Goal: Task Accomplishment & Management: Use online tool/utility

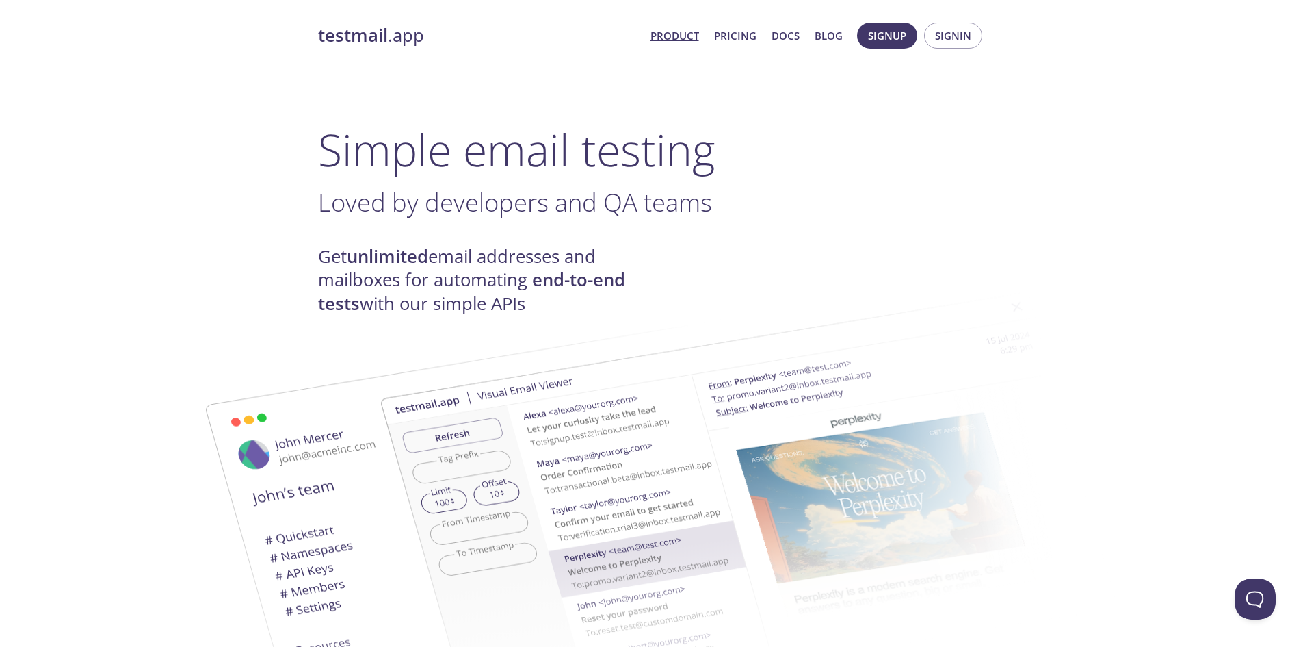
click at [976, 38] on button "Signin" at bounding box center [953, 36] width 58 height 26
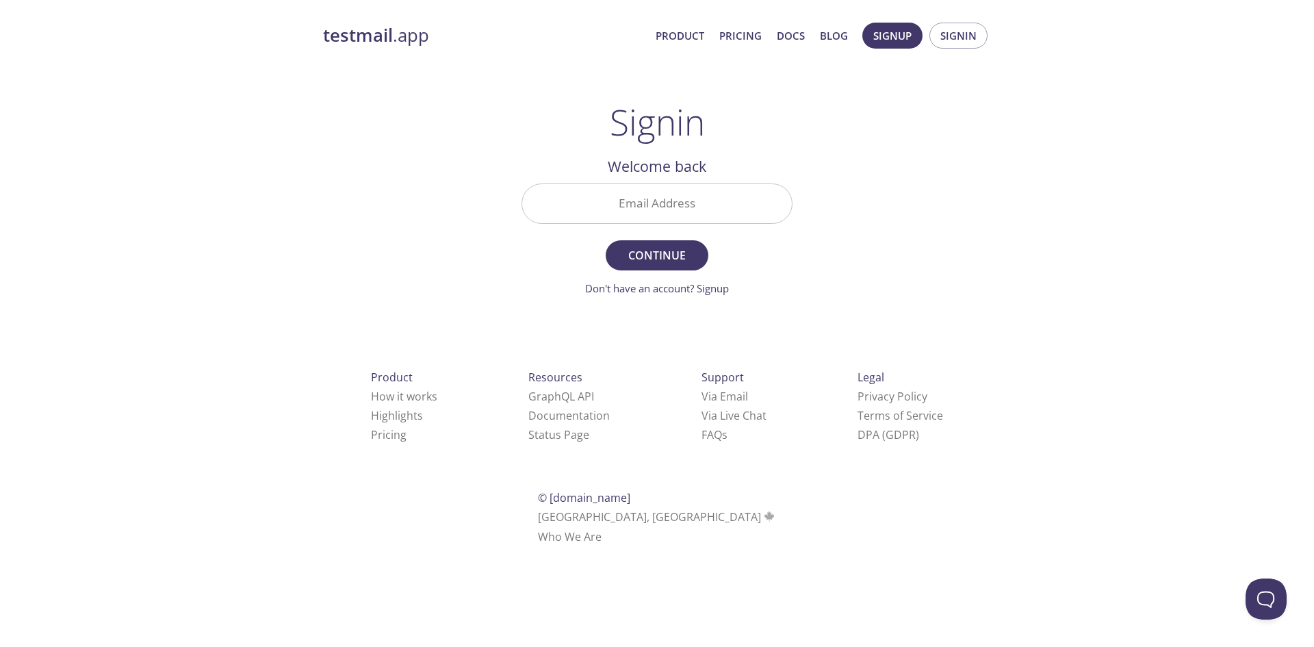
click at [705, 215] on input "Email Address" at bounding box center [657, 203] width 270 height 39
type input "[EMAIL_ADDRESS][PERSON_NAME][DOMAIN_NAME]"
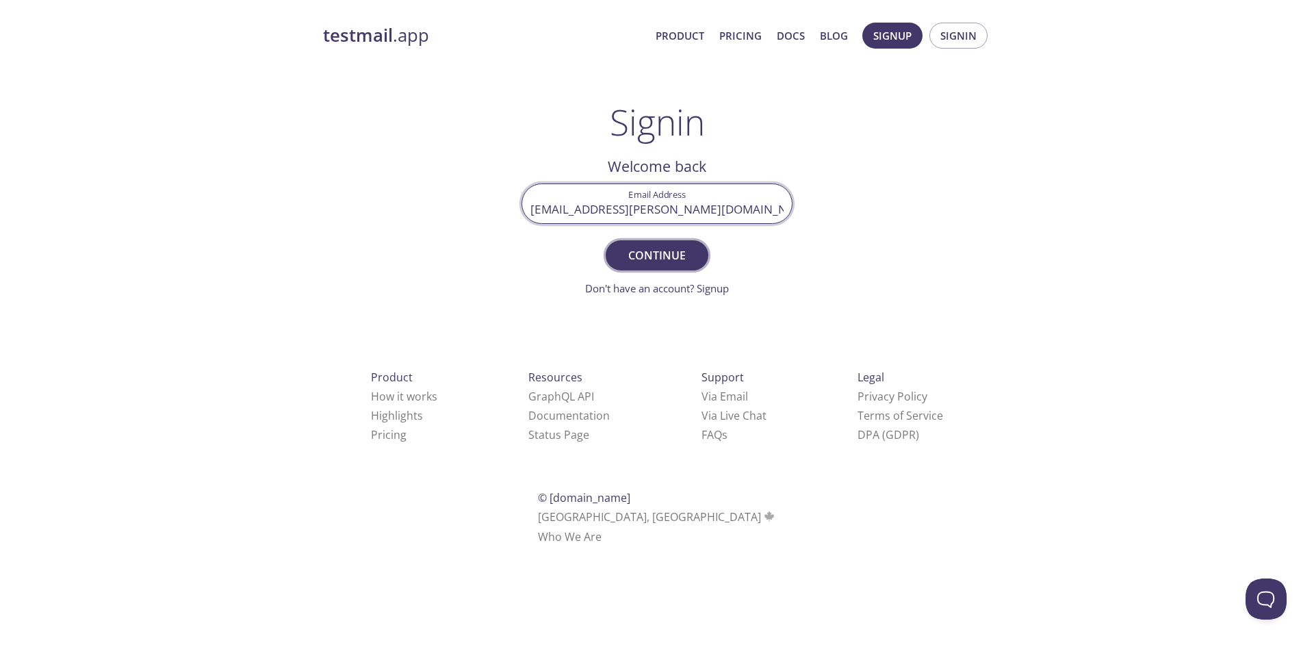
click at [663, 261] on span "Continue" at bounding box center [657, 255] width 73 height 19
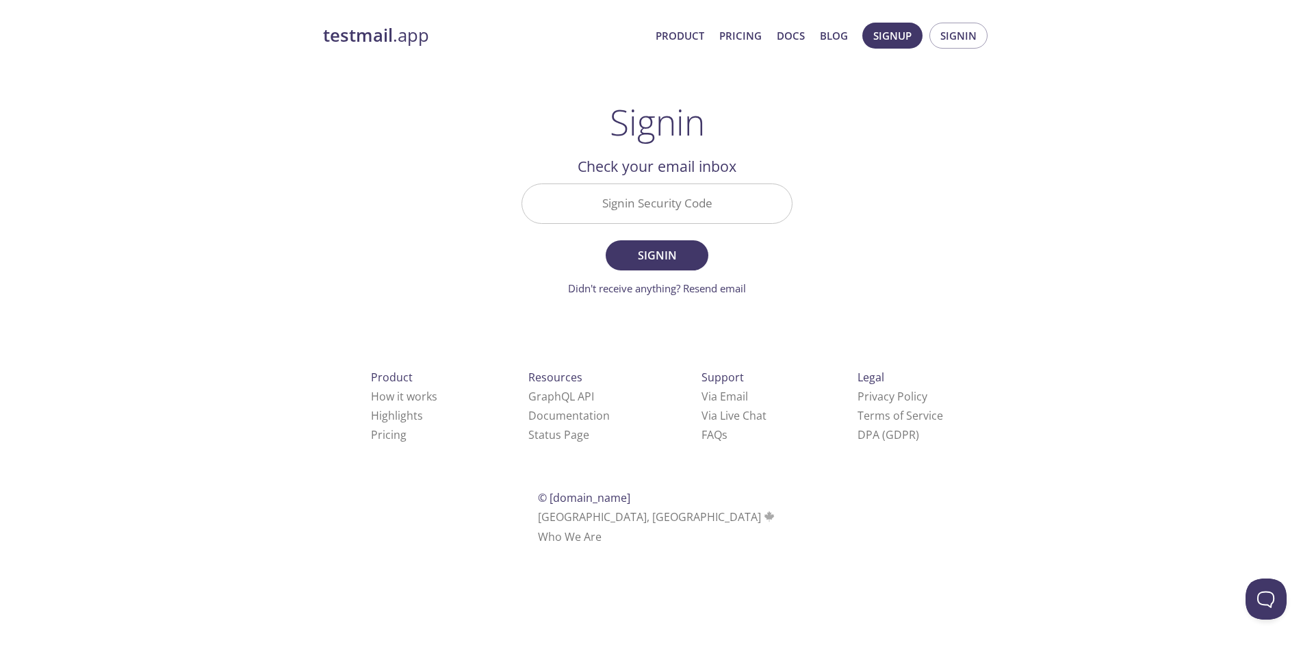
click at [729, 198] on input "Signin Security Code" at bounding box center [657, 203] width 270 height 39
paste input "8EPV147"
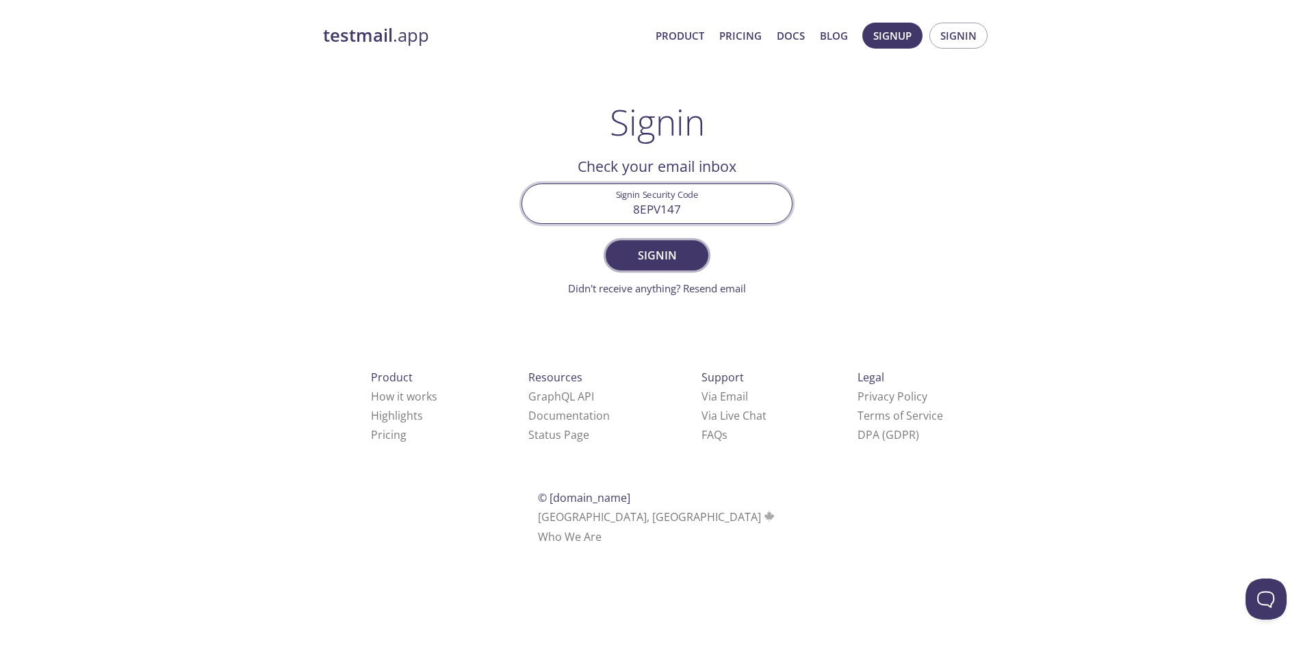
type input "8EPV147"
click at [667, 265] on span "Signin" at bounding box center [657, 255] width 73 height 19
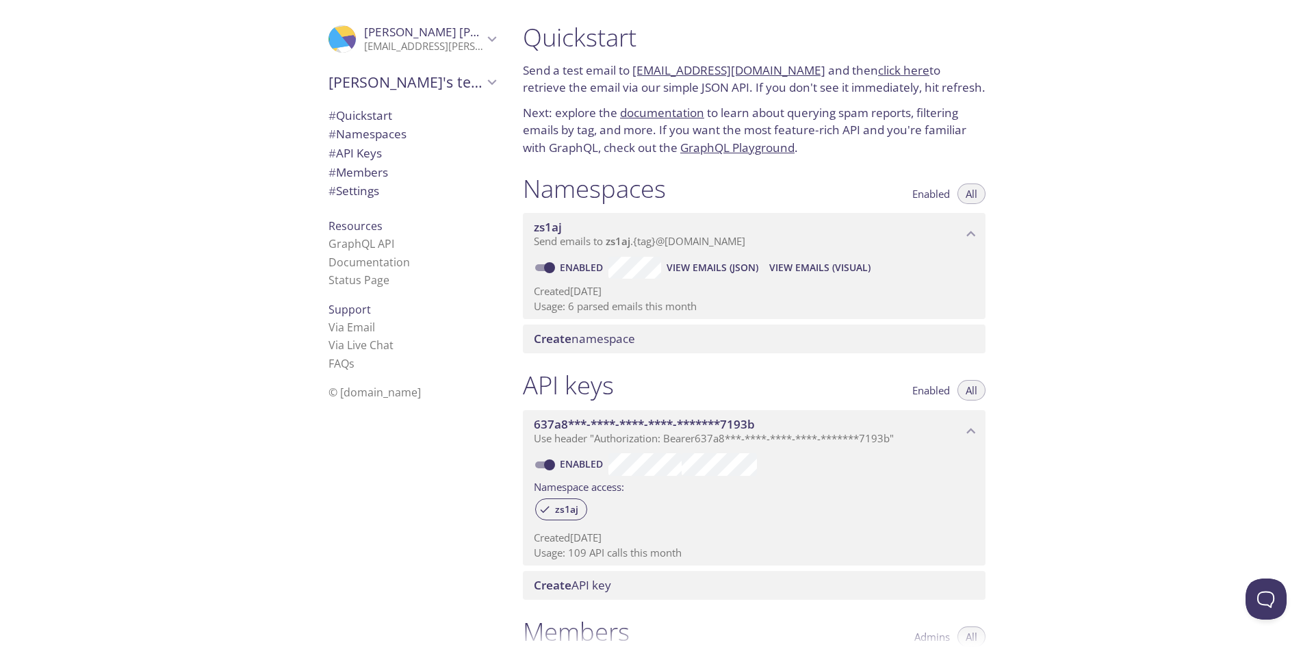
click at [1092, 205] on div "Quickstart Send a test email to [EMAIL_ADDRESS][DOMAIN_NAME] and then click her…" at bounding box center [913, 323] width 802 height 647
drag, startPoint x: 532, startPoint y: 232, endPoint x: 617, endPoint y: 153, distance: 116.2
click at [617, 153] on div "Quickstart Send a test email to [EMAIL_ADDRESS][DOMAIN_NAME] and then click her…" at bounding box center [759, 323] width 495 height 647
click at [885, 70] on link "click here" at bounding box center [903, 70] width 51 height 16
click at [268, 251] on div ".cls-1 { fill: #6d5ca8; } .cls-2 { fill: #3fc191; } .cls-3 { fill: #3b4752; } .…" at bounding box center [256, 323] width 512 height 647
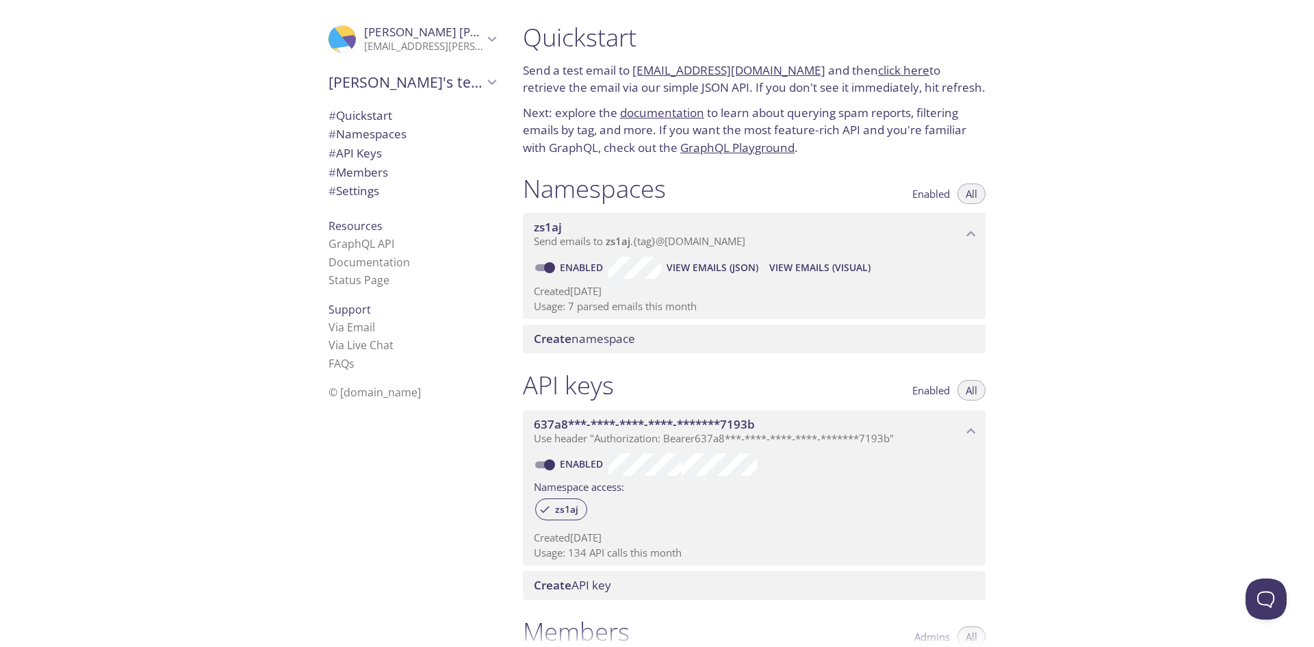
click at [572, 122] on p "Next: explore the documentation to learn about querying spam reports, filtering…" at bounding box center [754, 130] width 463 height 53
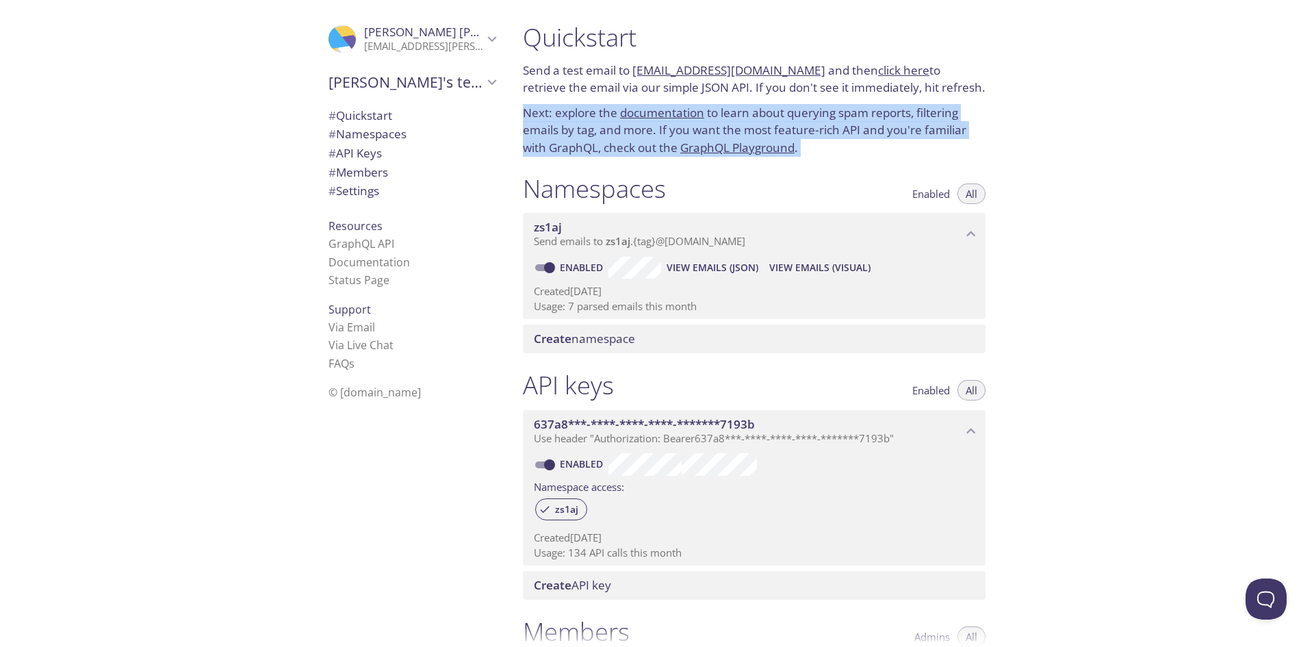
click at [572, 122] on p "Next: explore the documentation to learn about querying spam reports, filtering…" at bounding box center [754, 130] width 463 height 53
click at [1131, 198] on div "Quickstart Send a test email to [EMAIL_ADDRESS][DOMAIN_NAME] and then click her…" at bounding box center [913, 323] width 802 height 647
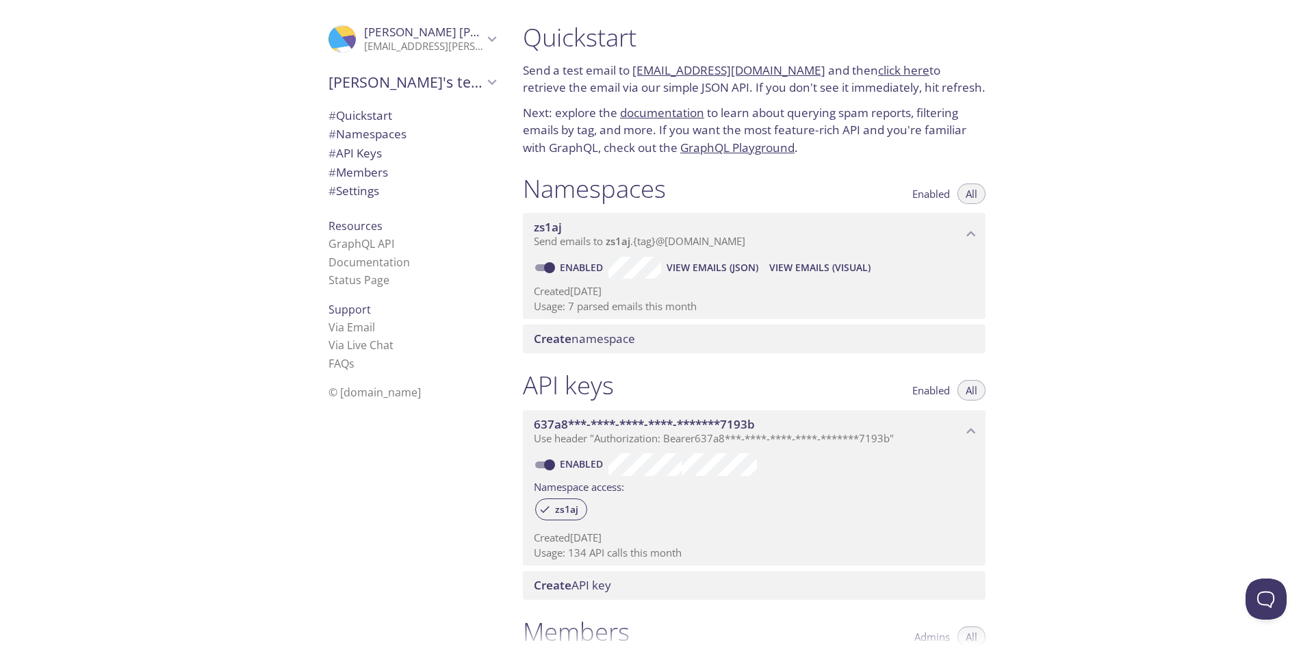
click at [554, 123] on p "Next: explore the documentation to learn about querying spam reports, filtering…" at bounding box center [754, 130] width 463 height 53
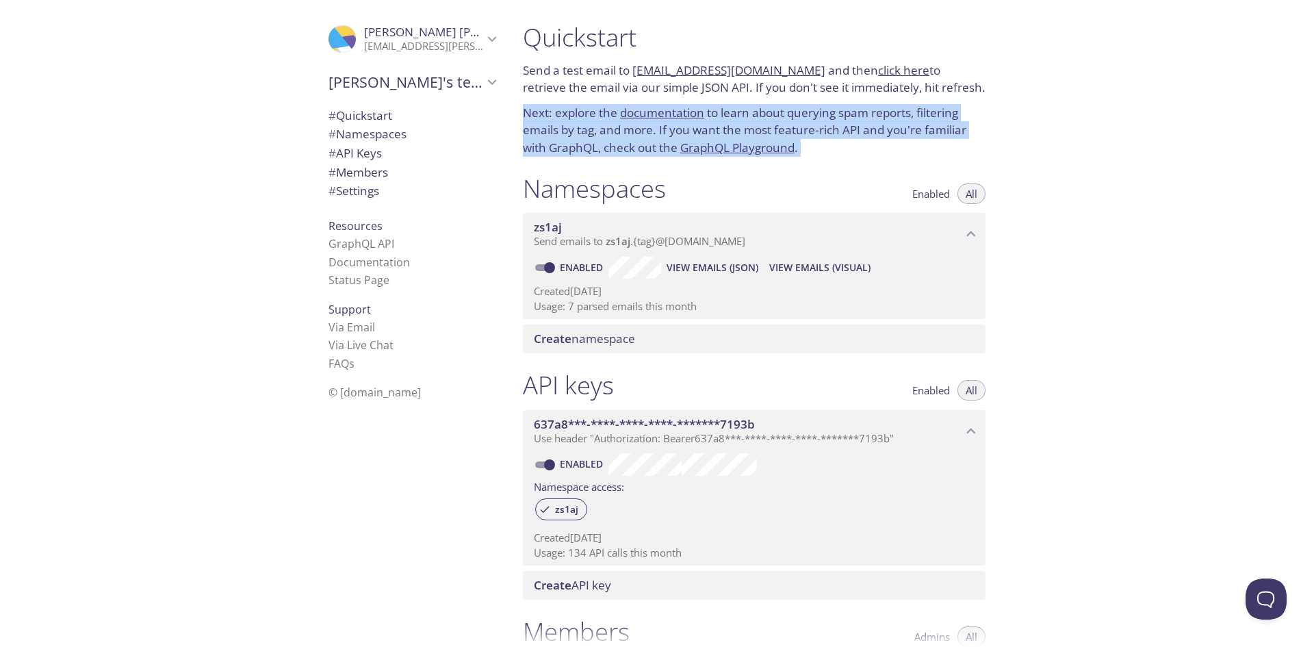
click at [554, 123] on p "Next: explore the documentation to learn about querying spam reports, filtering…" at bounding box center [754, 130] width 463 height 53
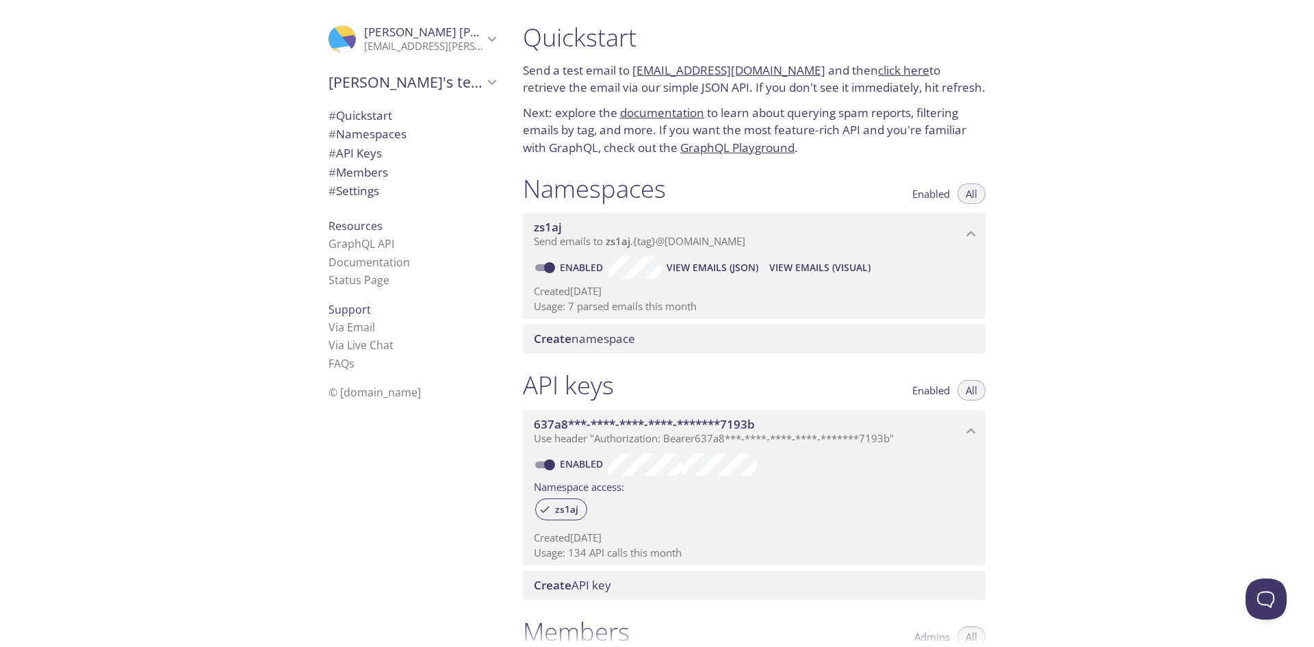
click at [566, 81] on p "Send a test email to [EMAIL_ADDRESS][DOMAIN_NAME] and then click here to retrie…" at bounding box center [754, 79] width 463 height 35
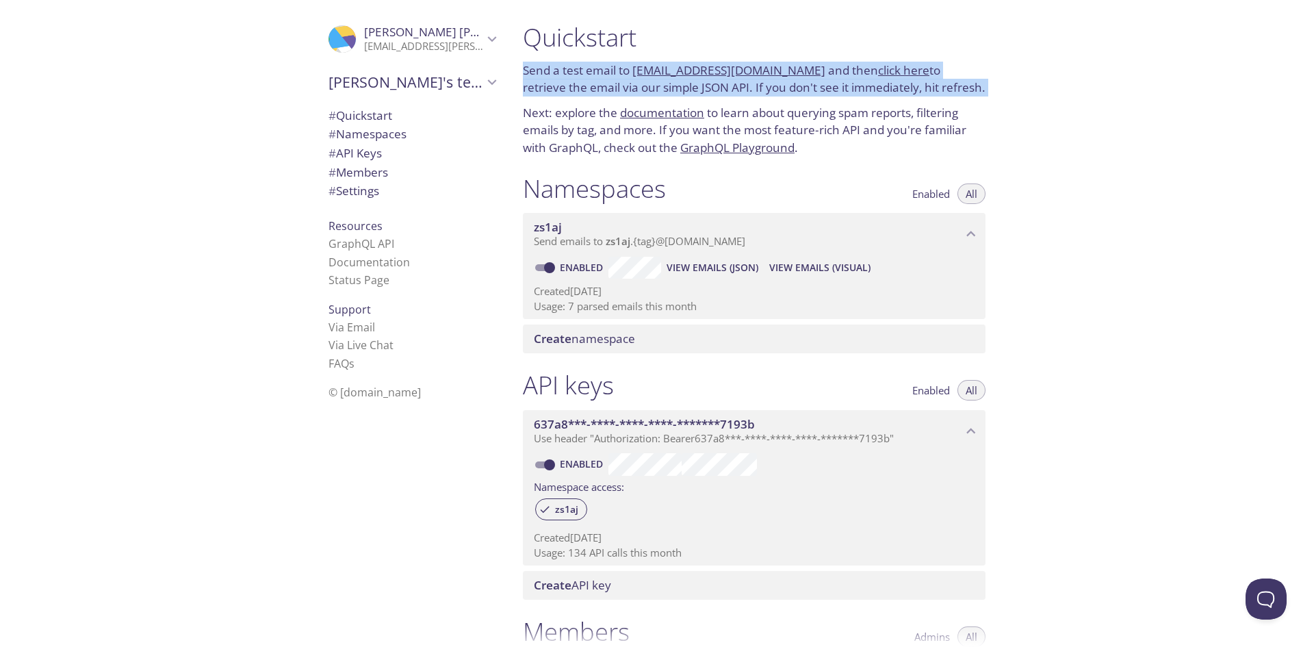
click at [566, 81] on p "Send a test email to [EMAIL_ADDRESS][DOMAIN_NAME] and then click here to retrie…" at bounding box center [754, 79] width 463 height 35
click at [591, 38] on h1 "Quickstart" at bounding box center [754, 37] width 463 height 31
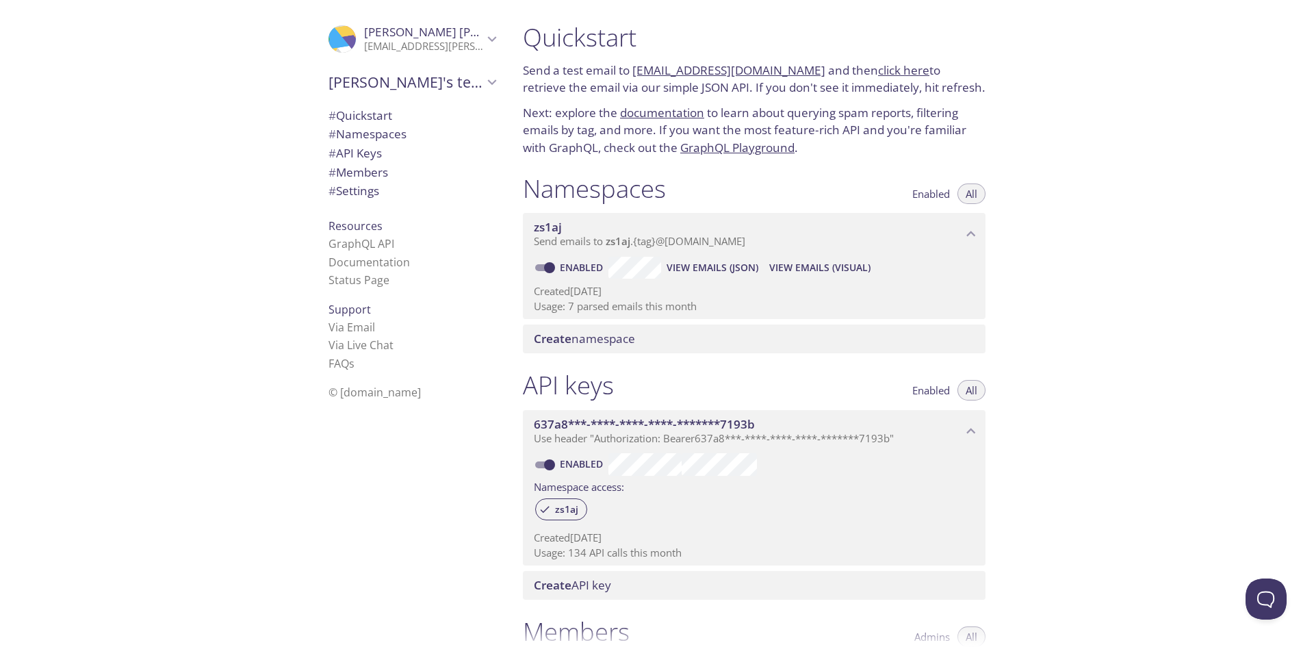
click at [177, 222] on div ".cls-1 { fill: #6d5ca8; } .cls-2 { fill: #3fc191; } .cls-3 { fill: #3b4752; } .…" at bounding box center [256, 323] width 512 height 647
